Goal: Task Accomplishment & Management: Manage account settings

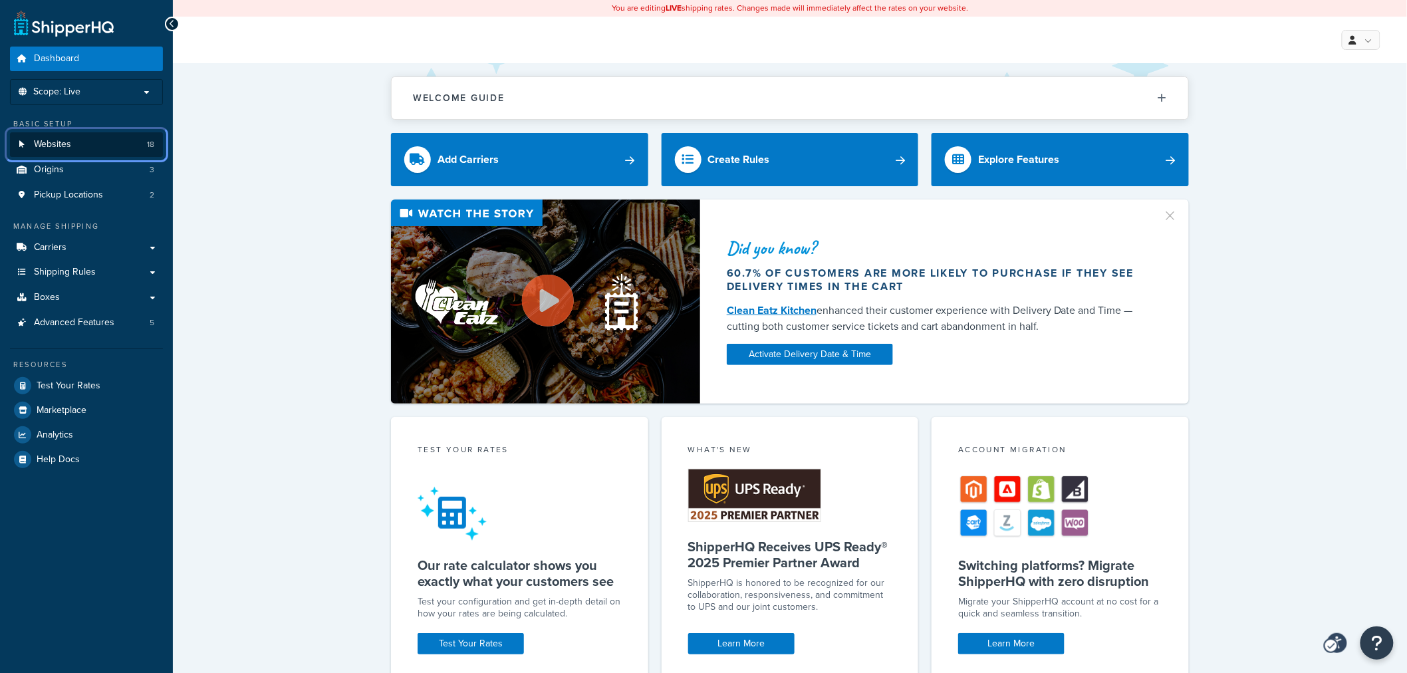
click at [45, 150] on span "Websites" at bounding box center [52, 144] width 37 height 11
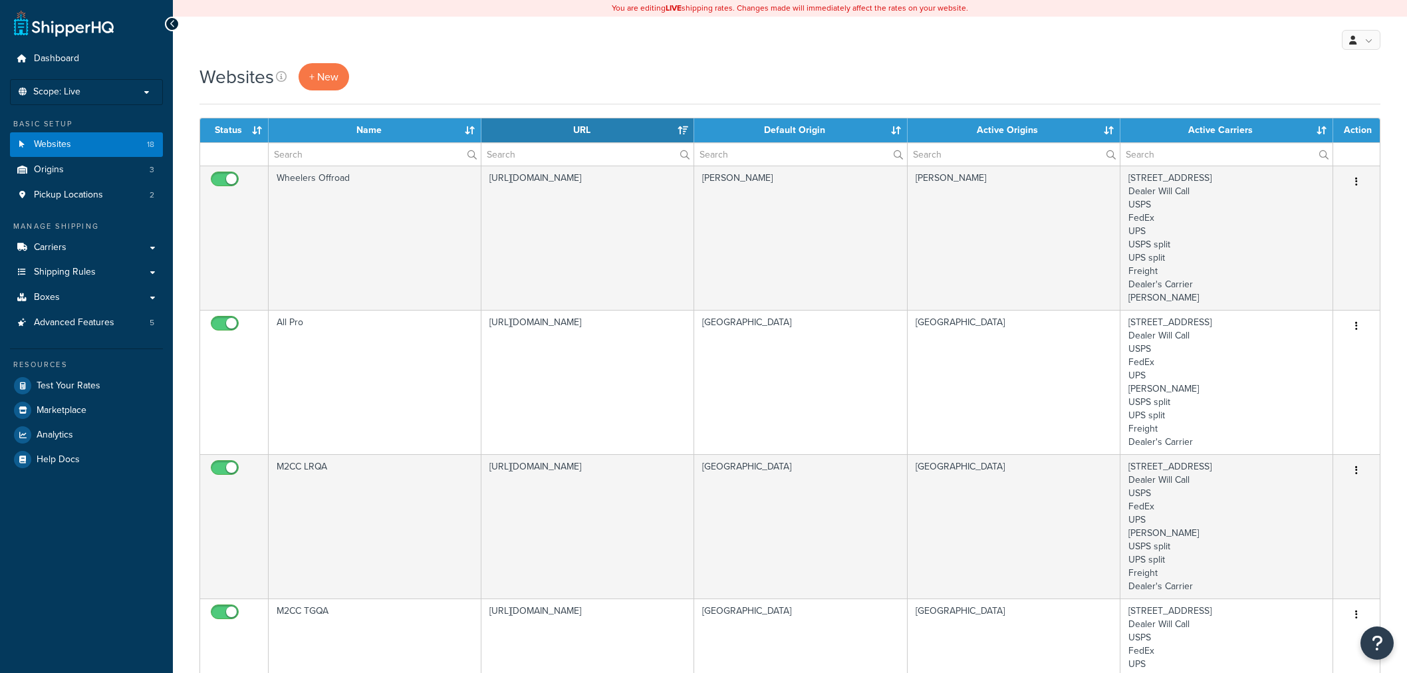
select select "15"
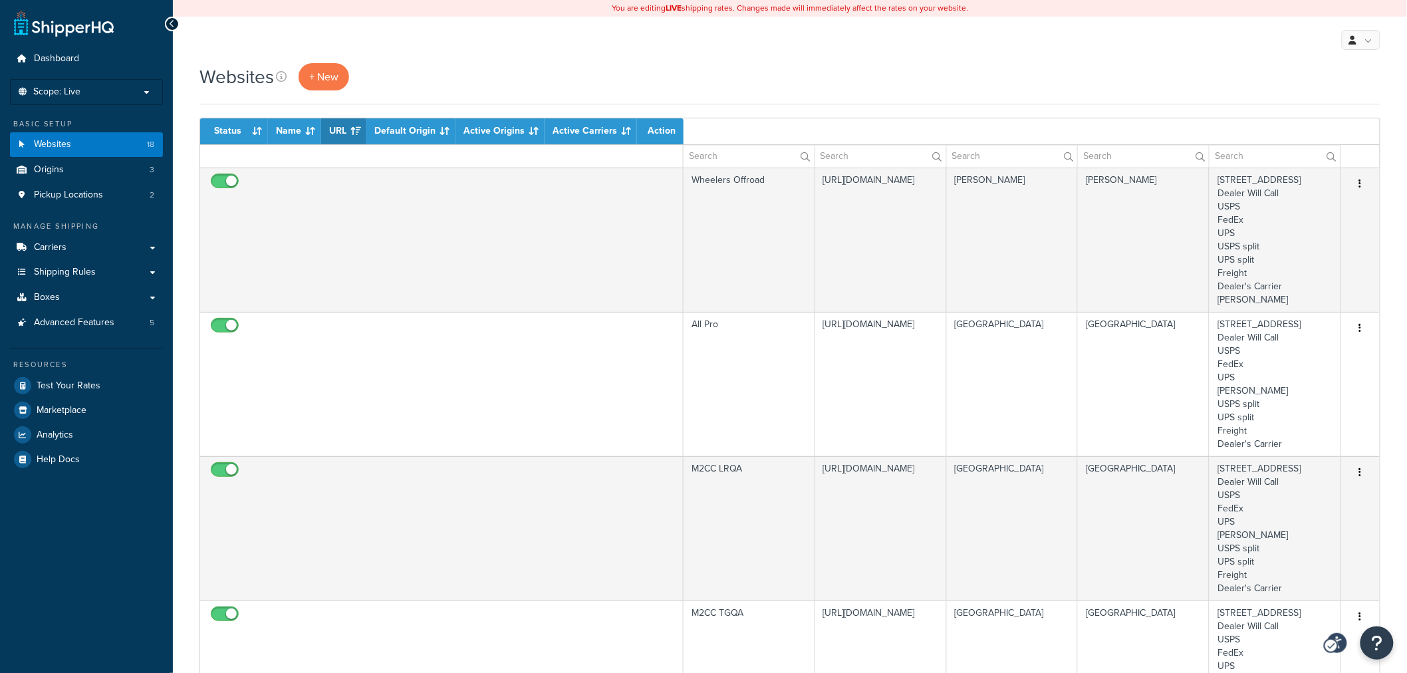
drag, startPoint x: 412, startPoint y: 77, endPoint x: 469, endPoint y: 150, distance: 91.9
click at [412, 77] on div "Websites + New" at bounding box center [789, 76] width 1181 height 27
click at [1331, 642] on icon "Open accessiBe: accessibility options, statement and help" at bounding box center [1331, 646] width 8 height 8
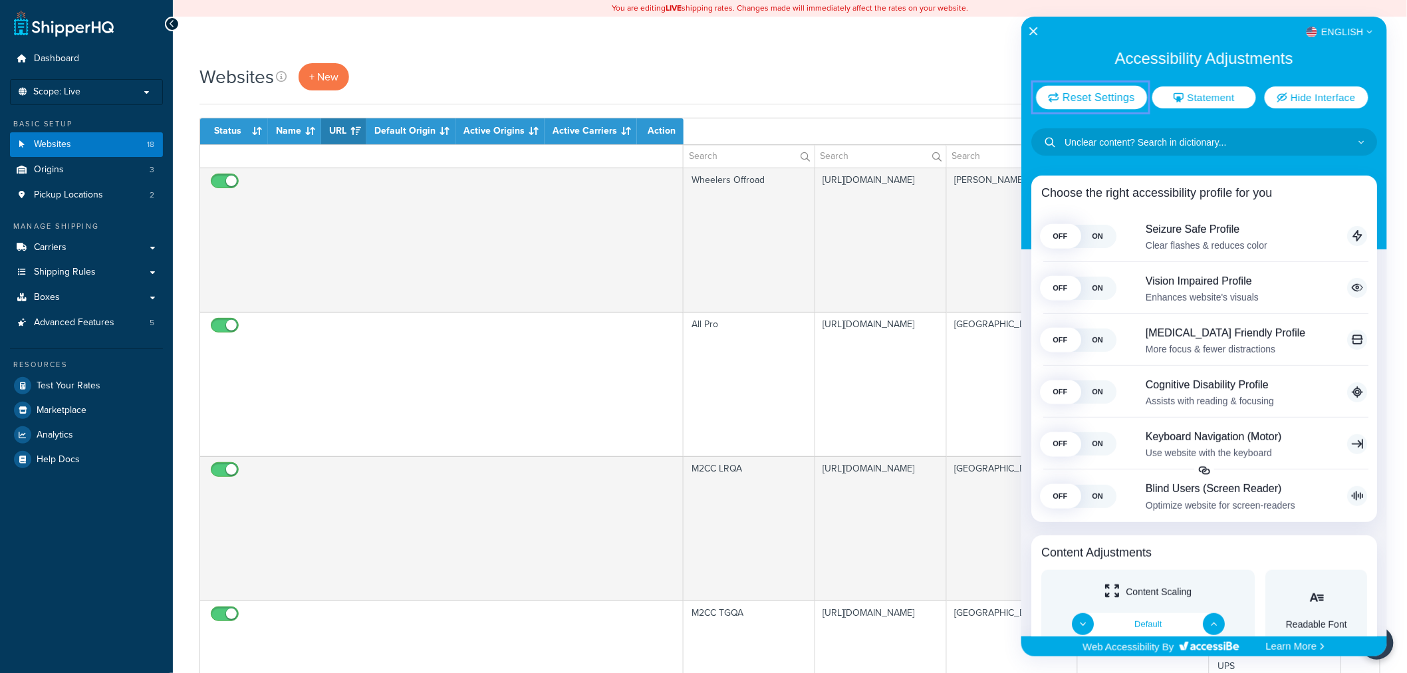
click at [1076, 92] on span "Reset Settings" at bounding box center [1099, 97] width 72 height 11
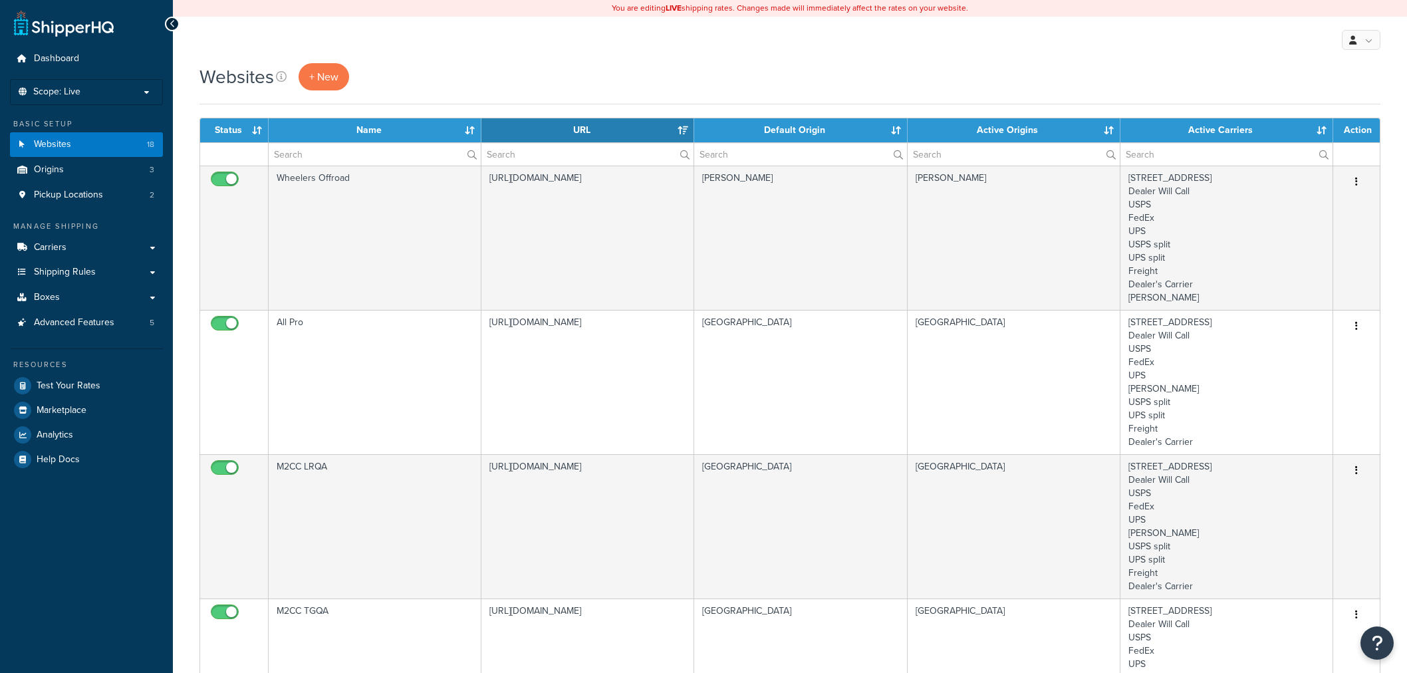
select select "15"
